Goal: Task Accomplishment & Management: Use online tool/utility

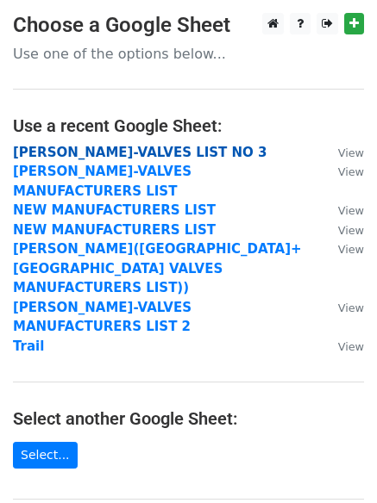
click at [122, 150] on strong "[PERSON_NAME]-VALVES LIST NO 3" at bounding box center [140, 153] width 254 height 16
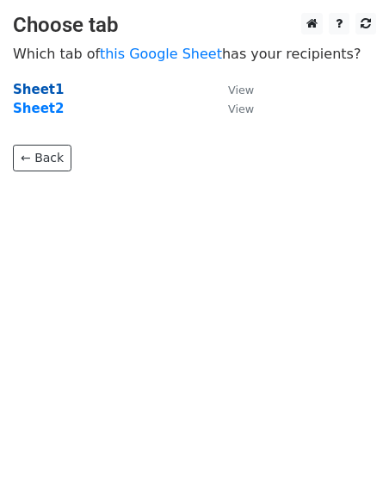
click at [44, 87] on strong "Sheet1" at bounding box center [38, 90] width 51 height 16
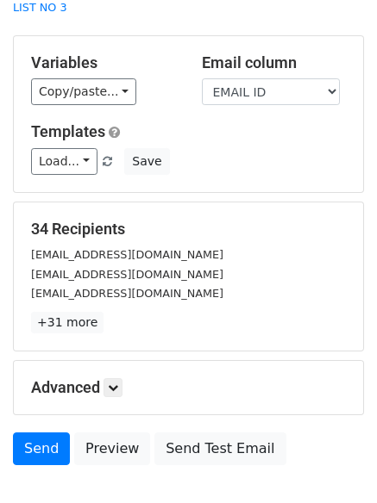
scroll to position [166, 0]
